Goal: Information Seeking & Learning: Learn about a topic

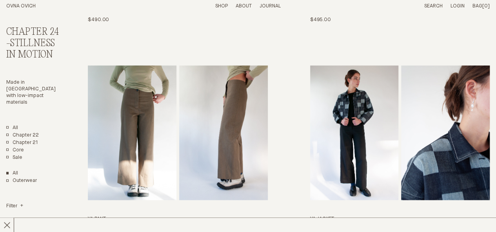
scroll to position [671, 0]
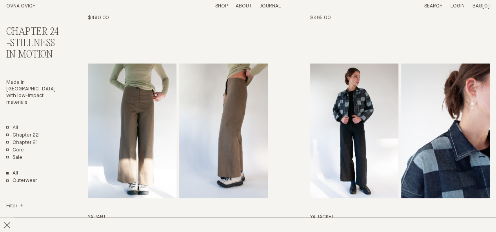
click at [379, 163] on img "Ya Jacket" at bounding box center [354, 130] width 89 height 135
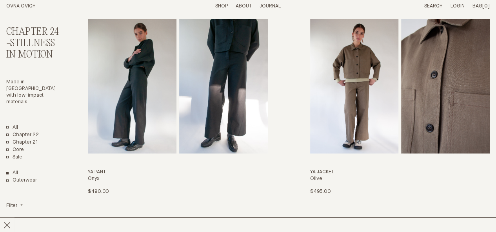
scroll to position [495, 0]
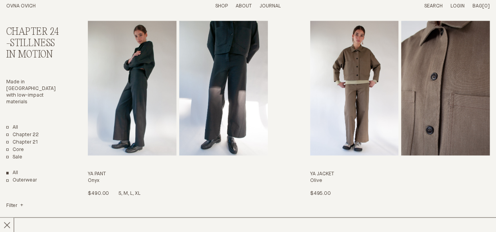
click at [161, 103] on img "Ya Pant" at bounding box center [132, 88] width 89 height 135
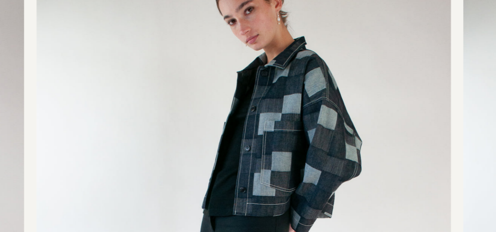
scroll to position [6, 0]
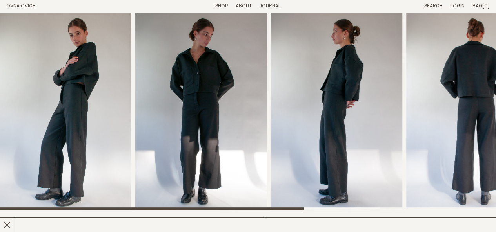
click at [62, 128] on img "1 / 6" at bounding box center [65, 112] width 131 height 198
